Goal: Information Seeking & Learning: Compare options

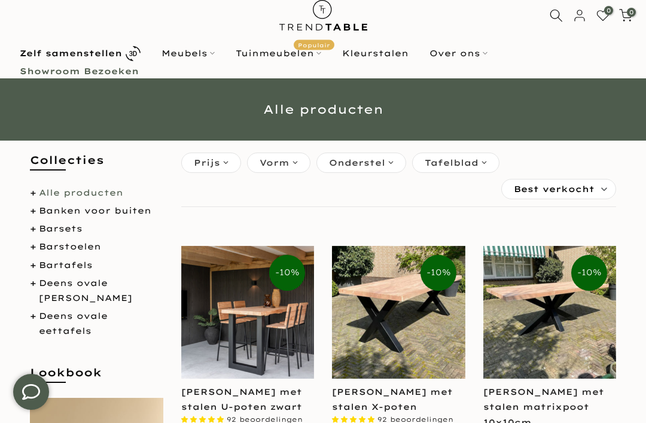
scroll to position [30, 0]
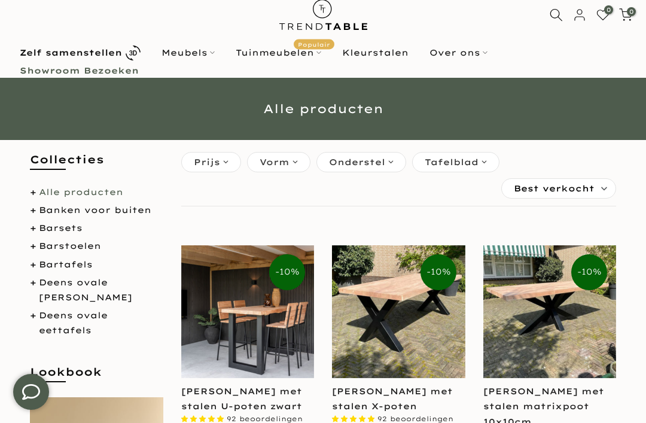
click at [123, 279] on link "Deens ovale douglas tuintafels" at bounding box center [85, 290] width 93 height 26
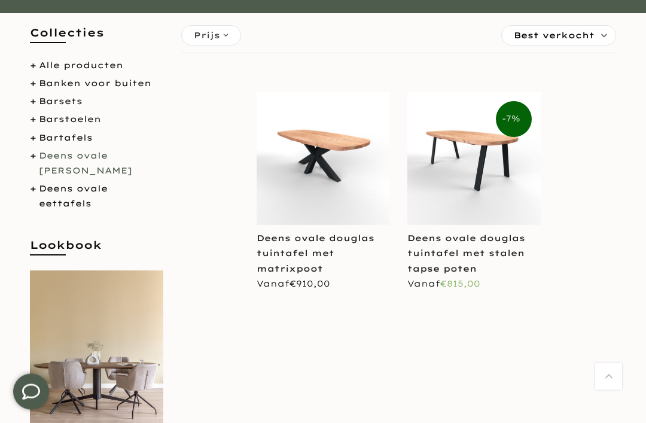
scroll to position [213, 0]
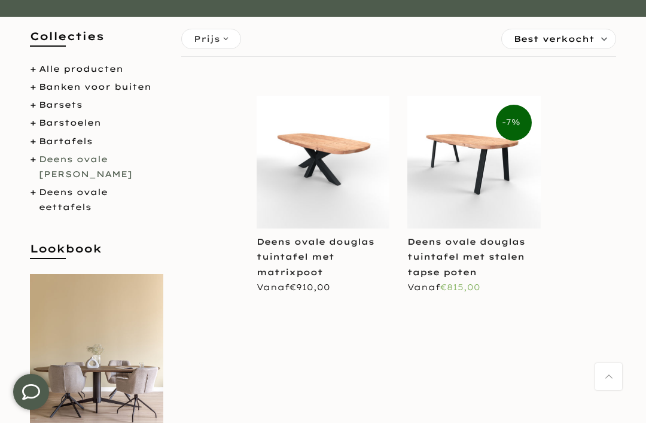
click at [346, 154] on img at bounding box center [323, 162] width 133 height 133
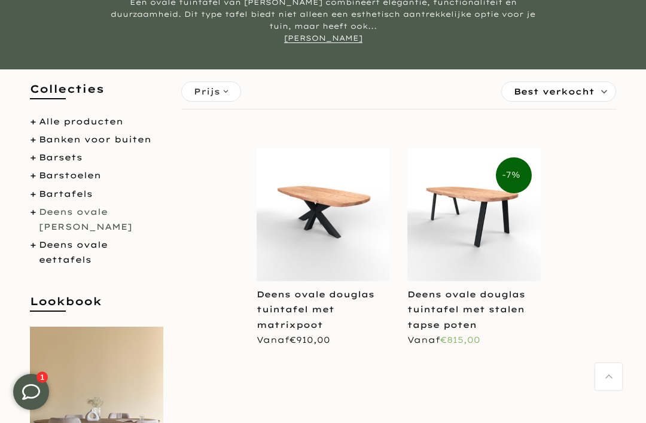
scroll to position [160, 0]
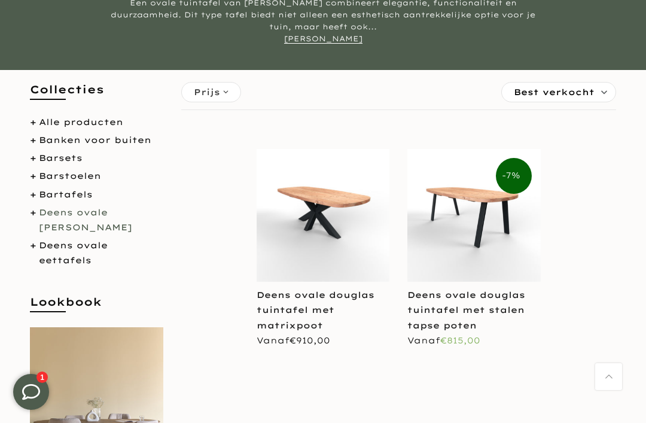
click at [42, 273] on link "[PERSON_NAME]" at bounding box center [85, 278] width 93 height 11
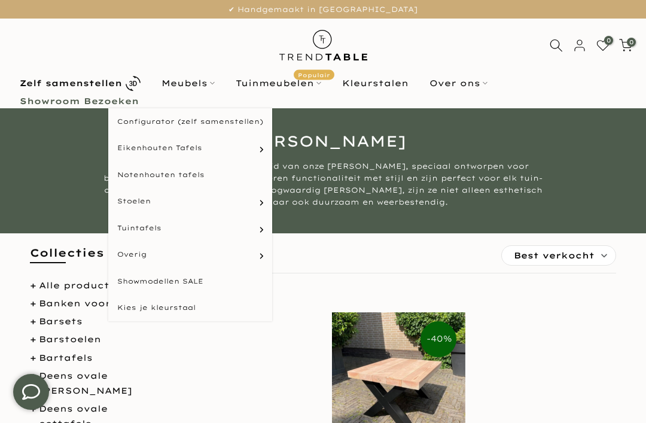
click at [206, 90] on link "Meubels" at bounding box center [188, 83] width 74 height 14
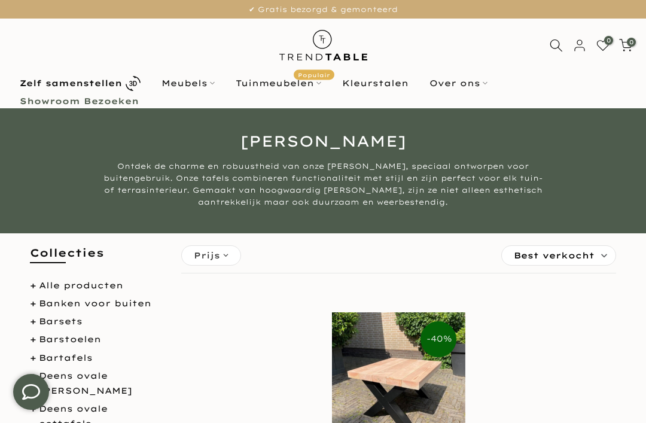
click at [214, 89] on link "Meubels" at bounding box center [188, 83] width 74 height 14
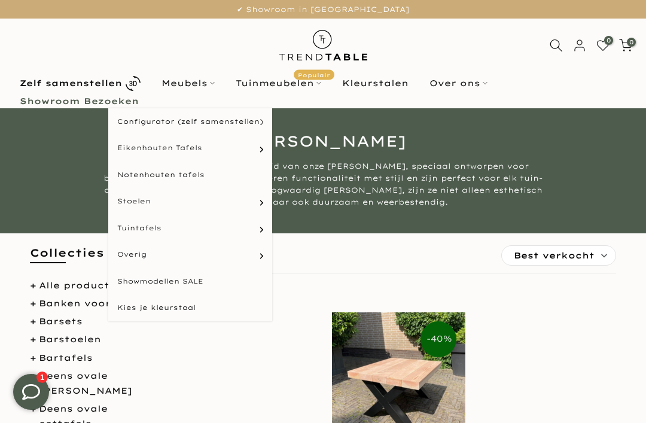
click at [0, 0] on link "Ovale tafels" at bounding box center [0, 0] width 0 height 0
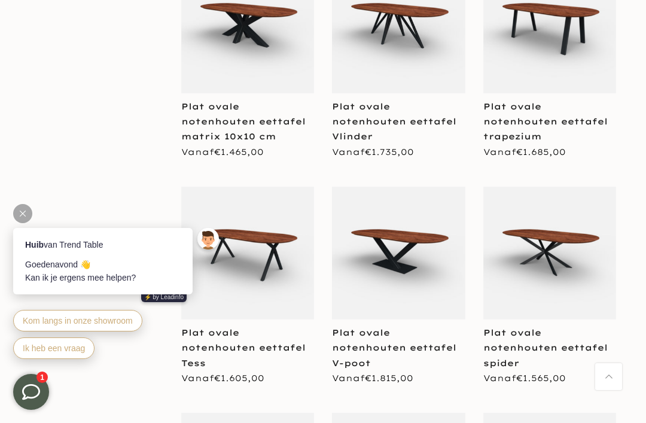
scroll to position [1447, 0]
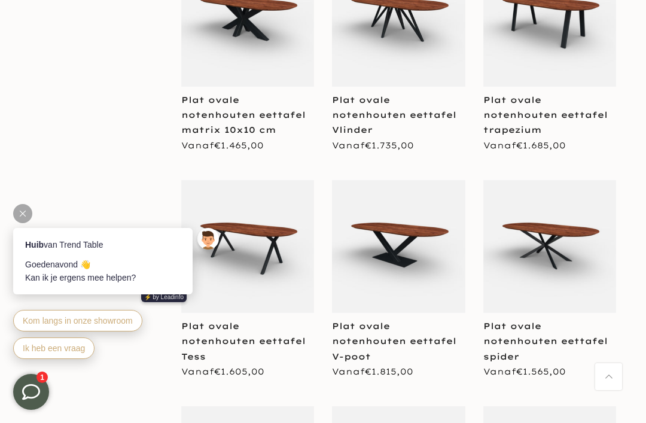
click at [560, 228] on img at bounding box center [549, 246] width 133 height 133
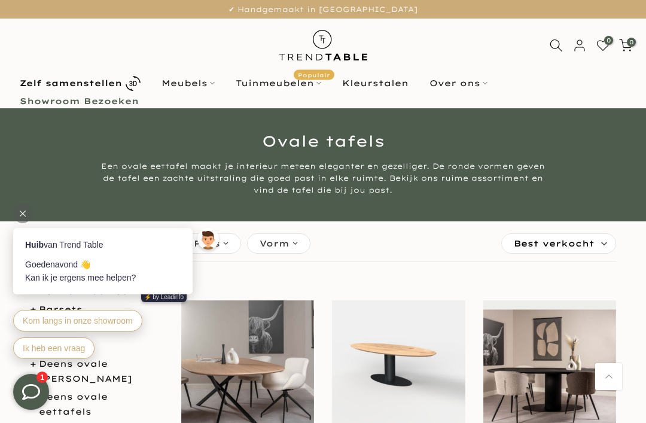
scroll to position [1485, 0]
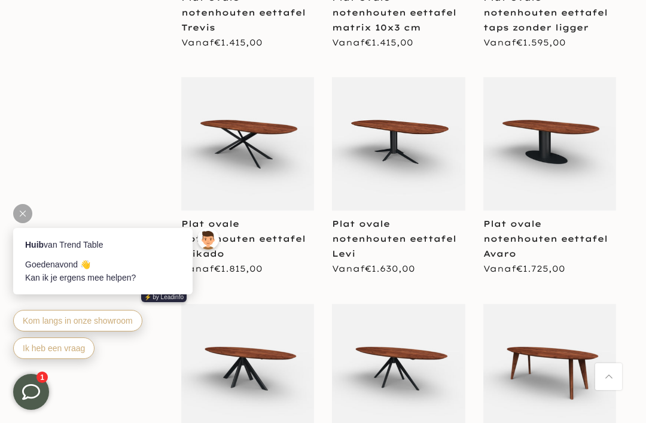
scroll to position [2015, 0]
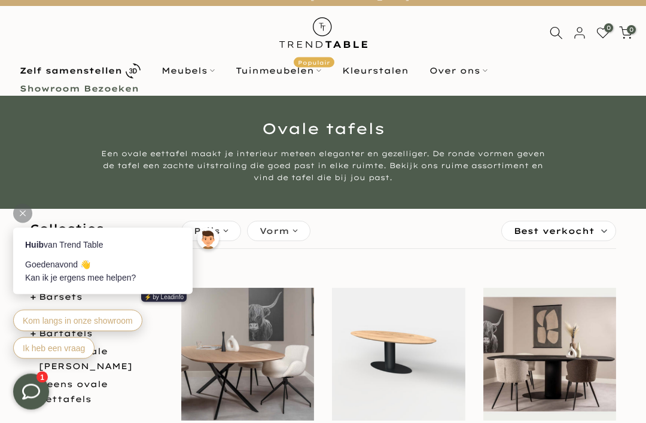
scroll to position [13, 0]
click at [209, 75] on link "Meubels" at bounding box center [188, 70] width 74 height 14
click at [210, 71] on link "Meubels" at bounding box center [188, 70] width 74 height 14
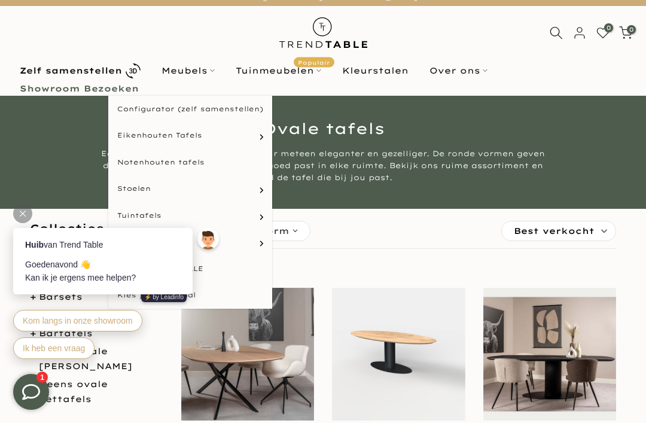
click at [219, 77] on link "Meubels" at bounding box center [188, 70] width 74 height 14
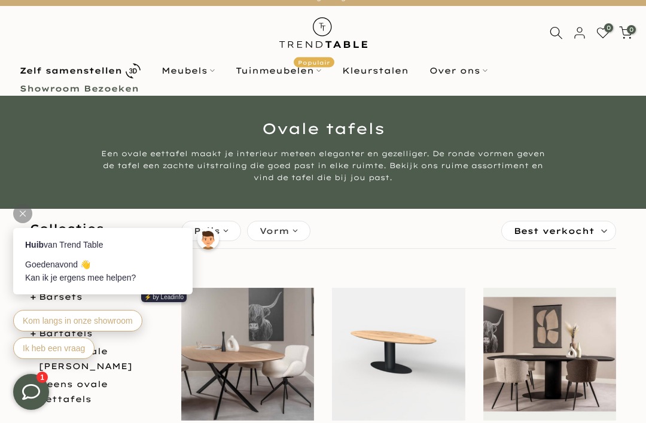
click at [213, 75] on link "Meubels" at bounding box center [188, 70] width 74 height 14
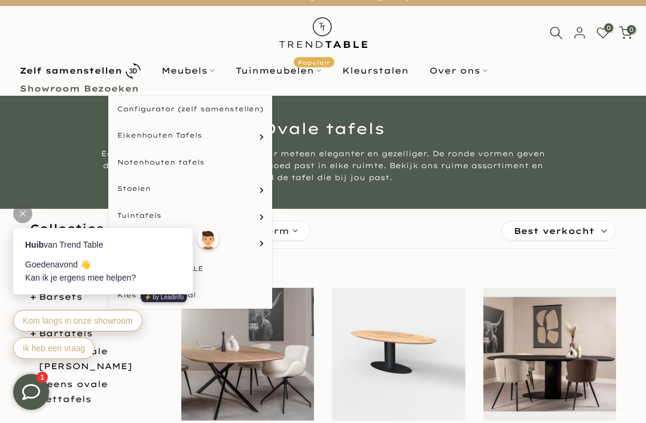
click at [0, 0] on link "Eetkamerstoelen" at bounding box center [0, 0] width 0 height 0
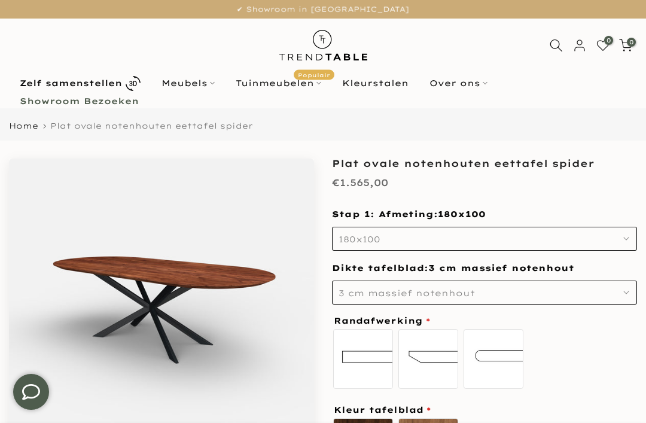
click at [618, 239] on button "180x100" at bounding box center [484, 239] width 305 height 24
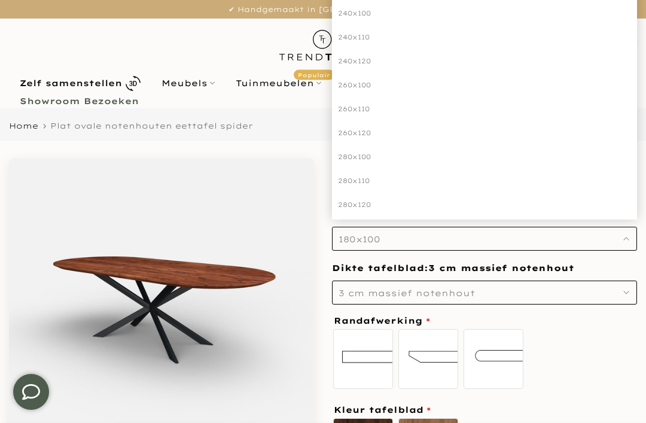
scroll to position [165, 0]
click at [362, 157] on div "280x100" at bounding box center [484, 156] width 305 height 24
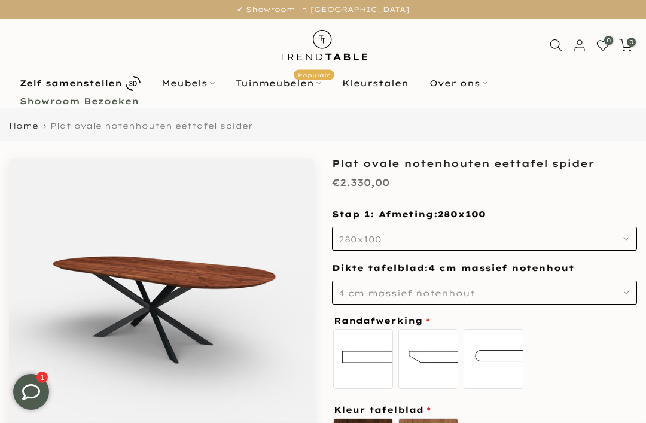
click at [614, 292] on button "4 cm massief notenhout" at bounding box center [484, 292] width 305 height 24
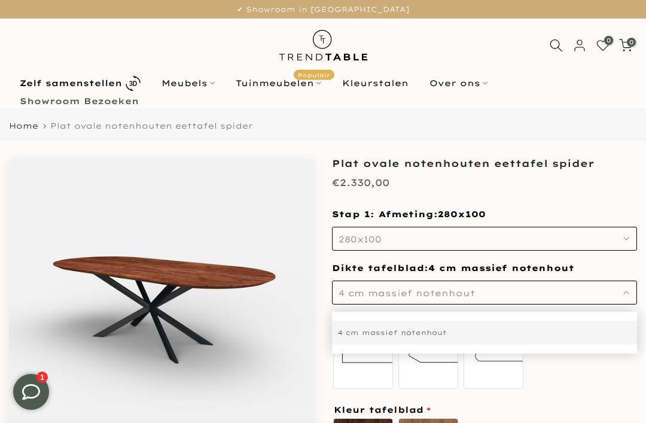
click at [563, 329] on div "4 cm massief notenhout" at bounding box center [484, 333] width 305 height 24
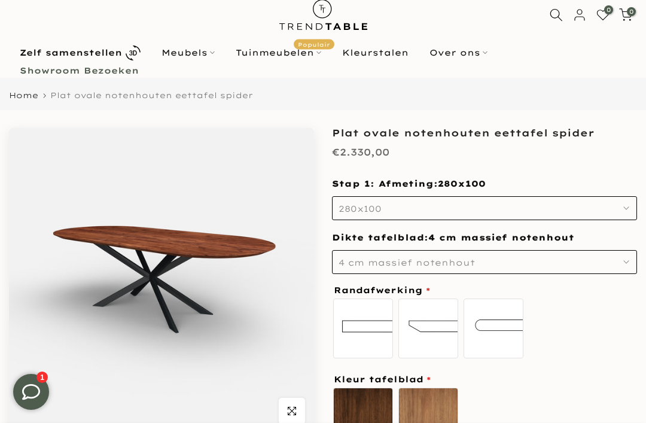
scroll to position [29, 0]
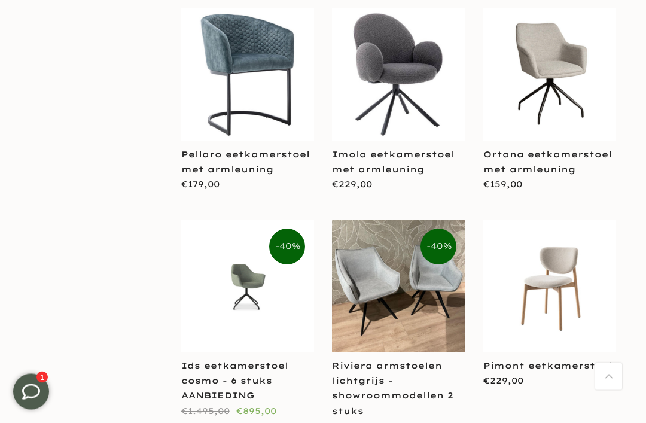
scroll to position [1391, 0]
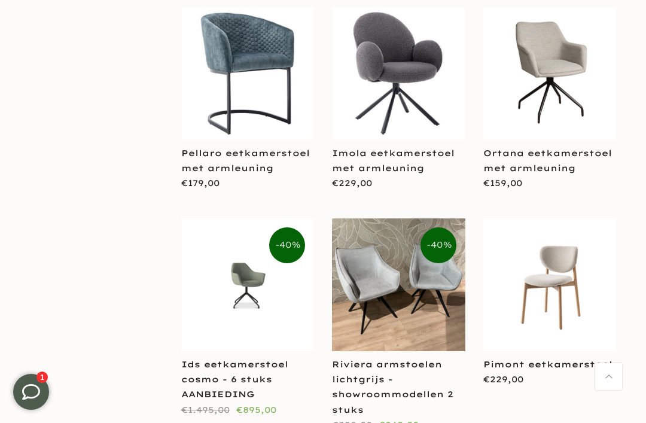
click at [569, 240] on img at bounding box center [549, 284] width 133 height 133
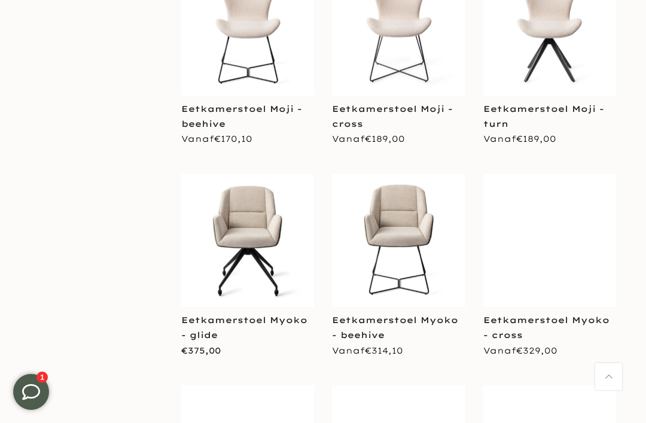
scroll to position [4011, 0]
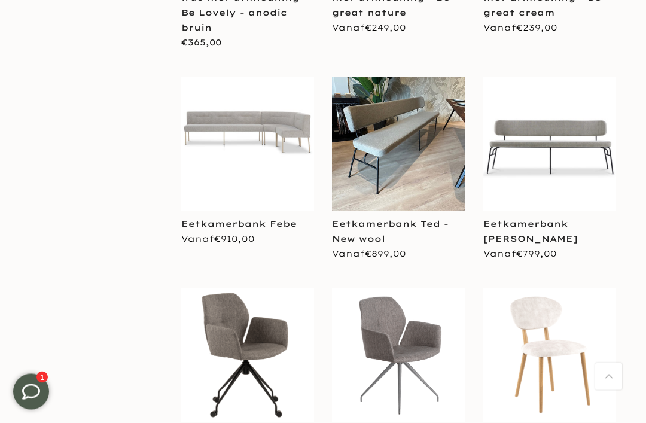
scroll to position [6707, 0]
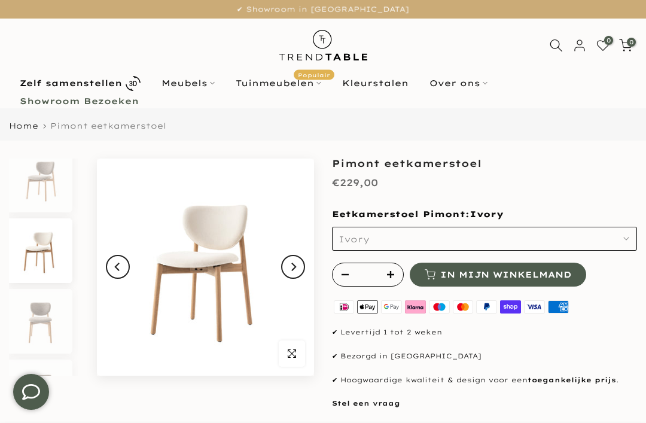
click at [618, 239] on button "Ivory" at bounding box center [484, 239] width 305 height 24
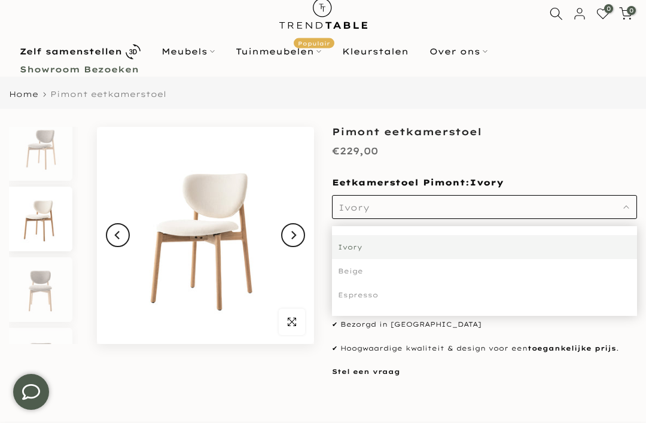
scroll to position [32, 0]
click at [362, 294] on div "Espresso" at bounding box center [484, 294] width 305 height 24
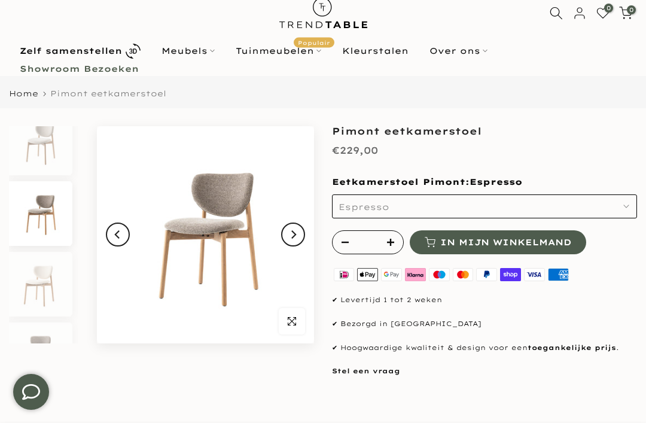
scroll to position [11, 0]
click at [620, 205] on button "Espresso" at bounding box center [484, 206] width 305 height 24
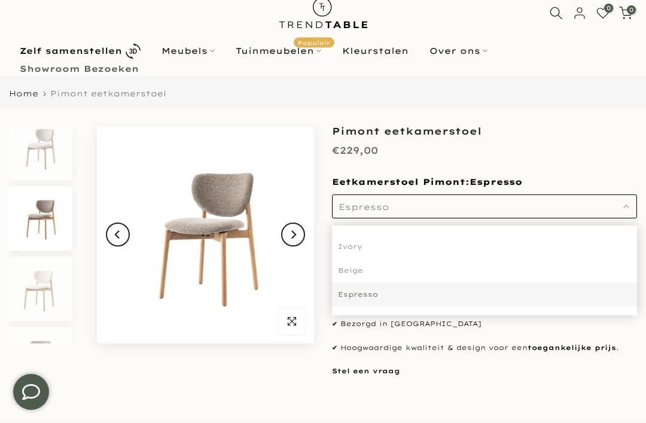
click at [355, 267] on div "Beige" at bounding box center [484, 270] width 305 height 24
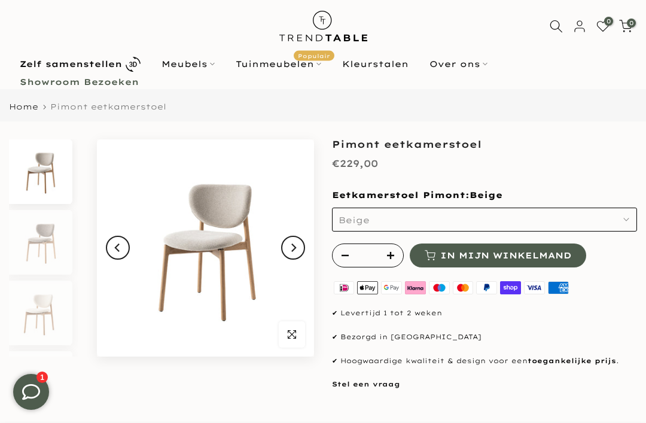
scroll to position [19, 0]
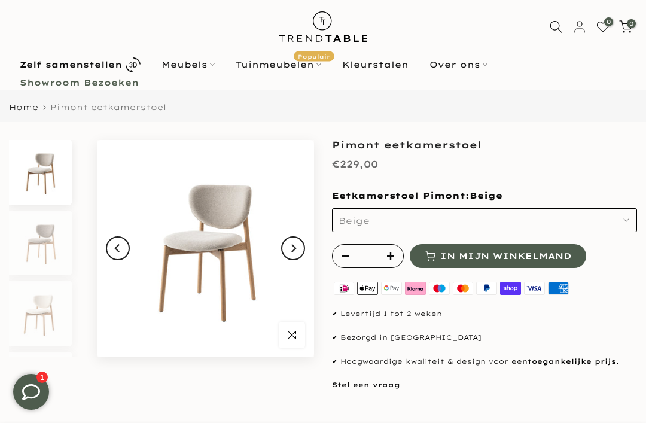
click at [300, 240] on button "Next" at bounding box center [293, 248] width 24 height 24
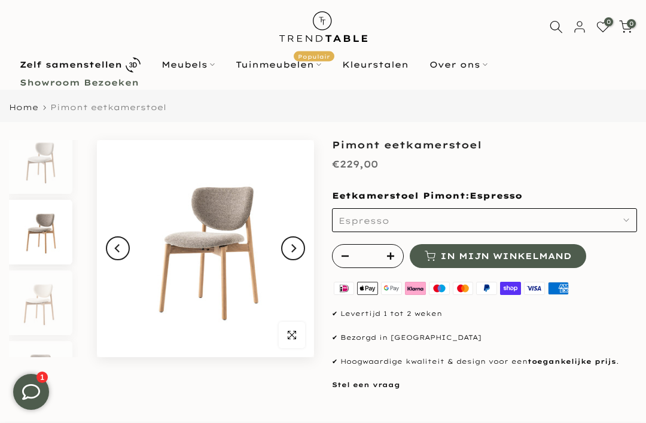
click at [302, 248] on button "Next" at bounding box center [293, 248] width 24 height 24
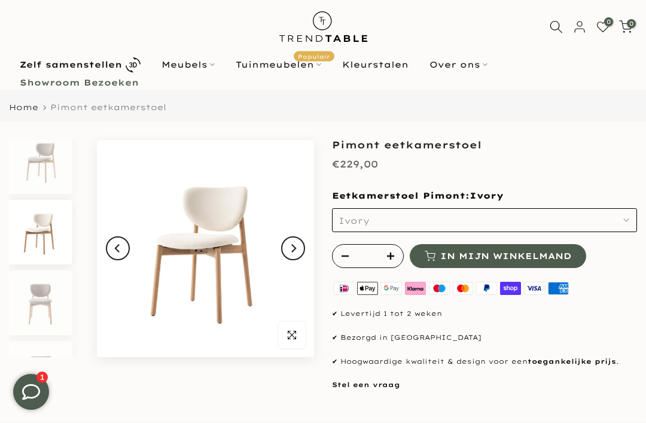
click at [300, 251] on button "Next" at bounding box center [293, 248] width 24 height 24
